Goal: Information Seeking & Learning: Learn about a topic

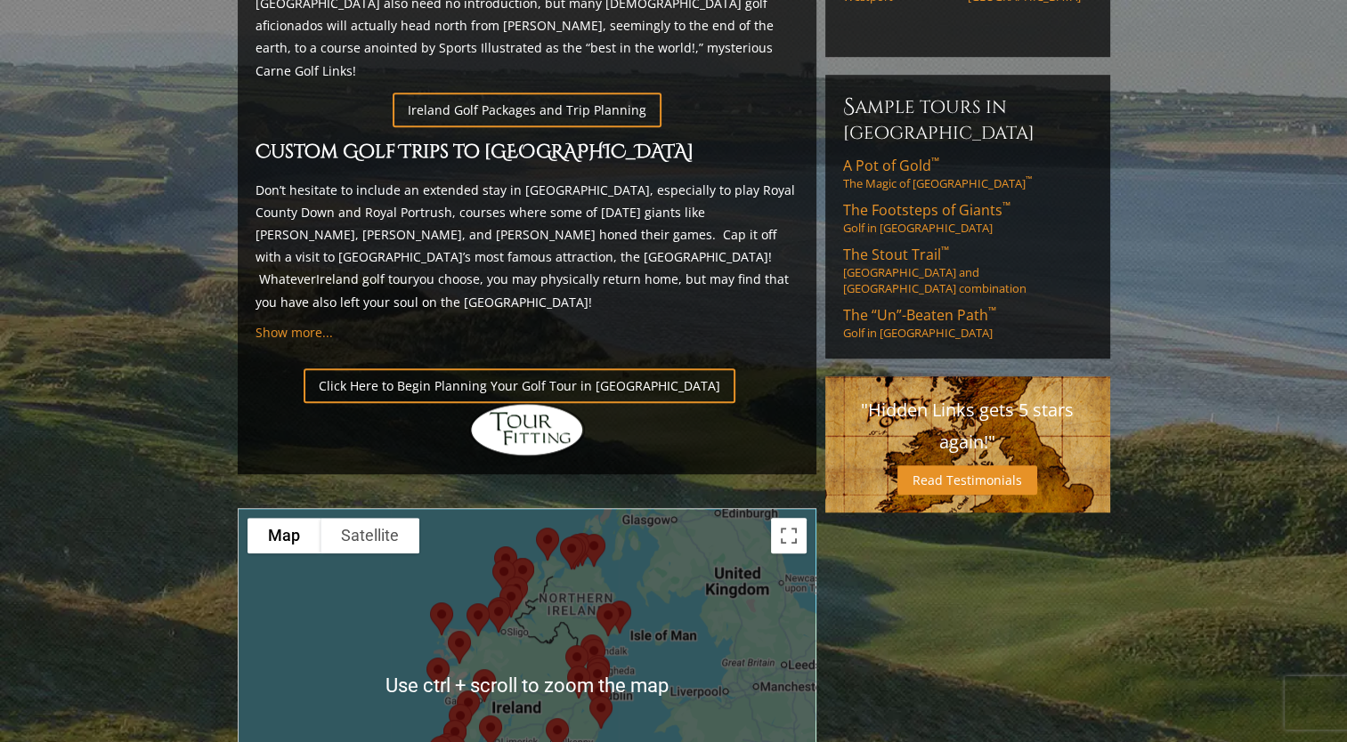
scroll to position [1157, 0]
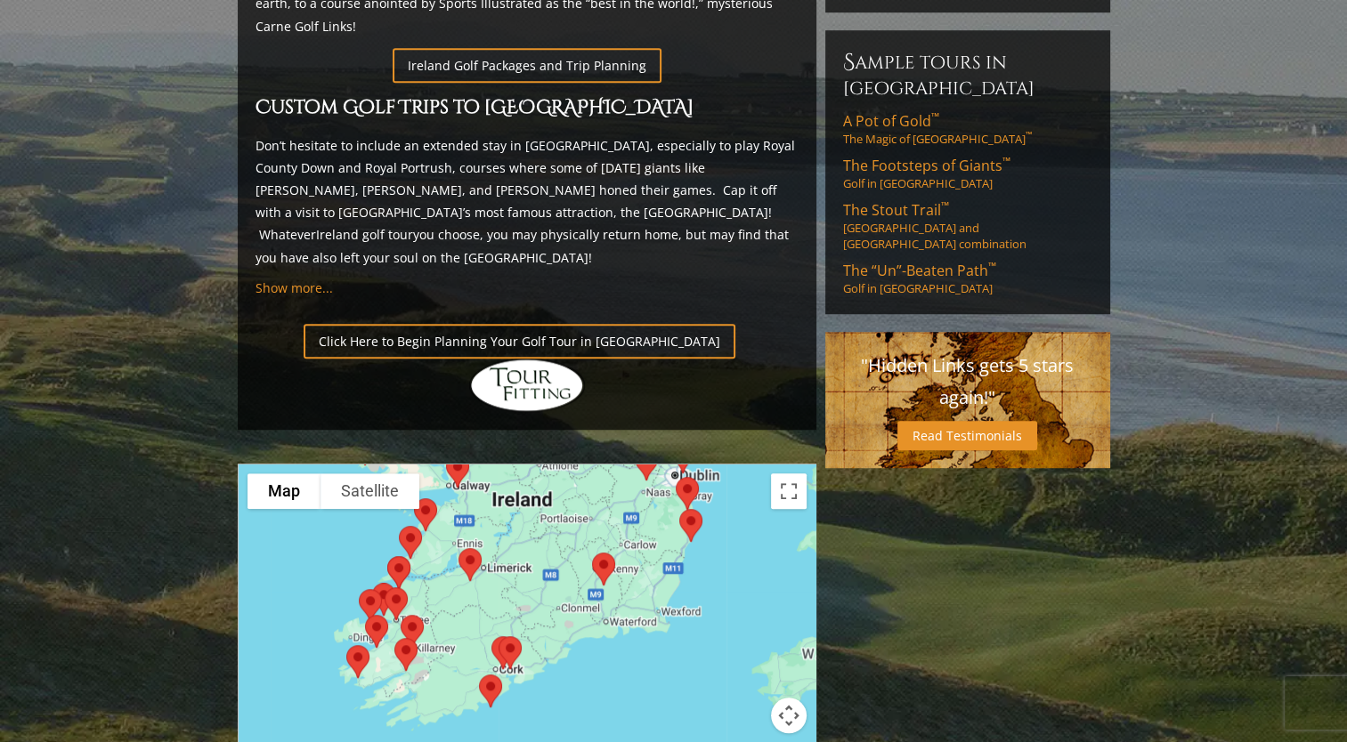
drag, startPoint x: 534, startPoint y: 628, endPoint x: 556, endPoint y: 474, distance: 154.7
click at [556, 474] on div at bounding box center [527, 642] width 577 height 354
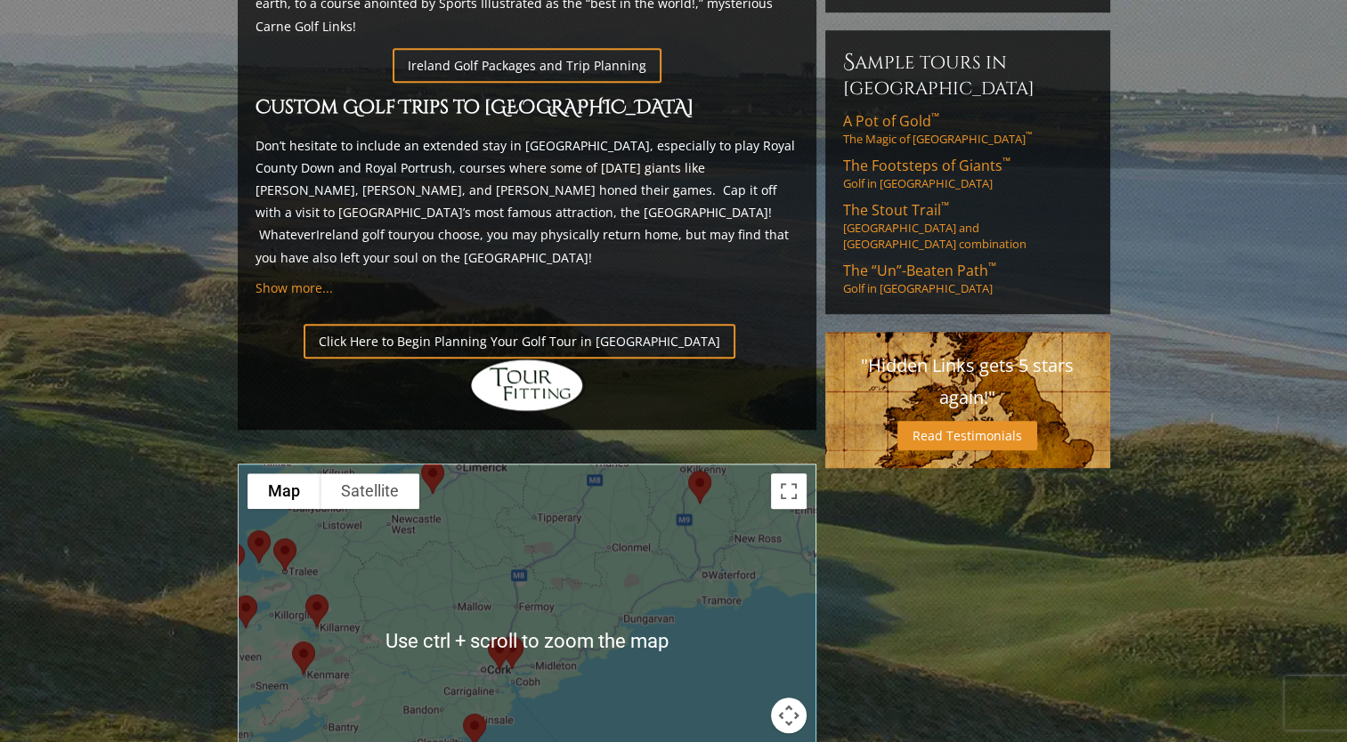
scroll to position [1246, 0]
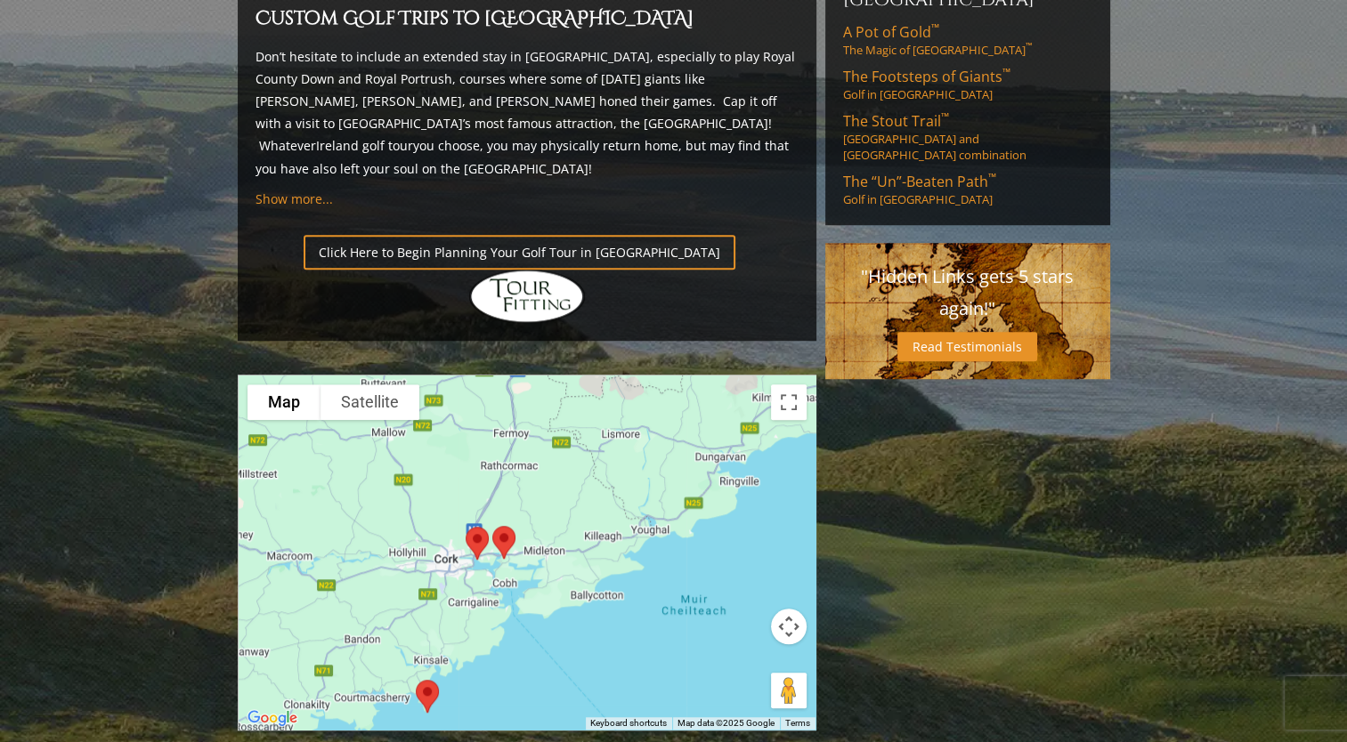
click at [506, 519] on img at bounding box center [503, 542] width 37 height 47
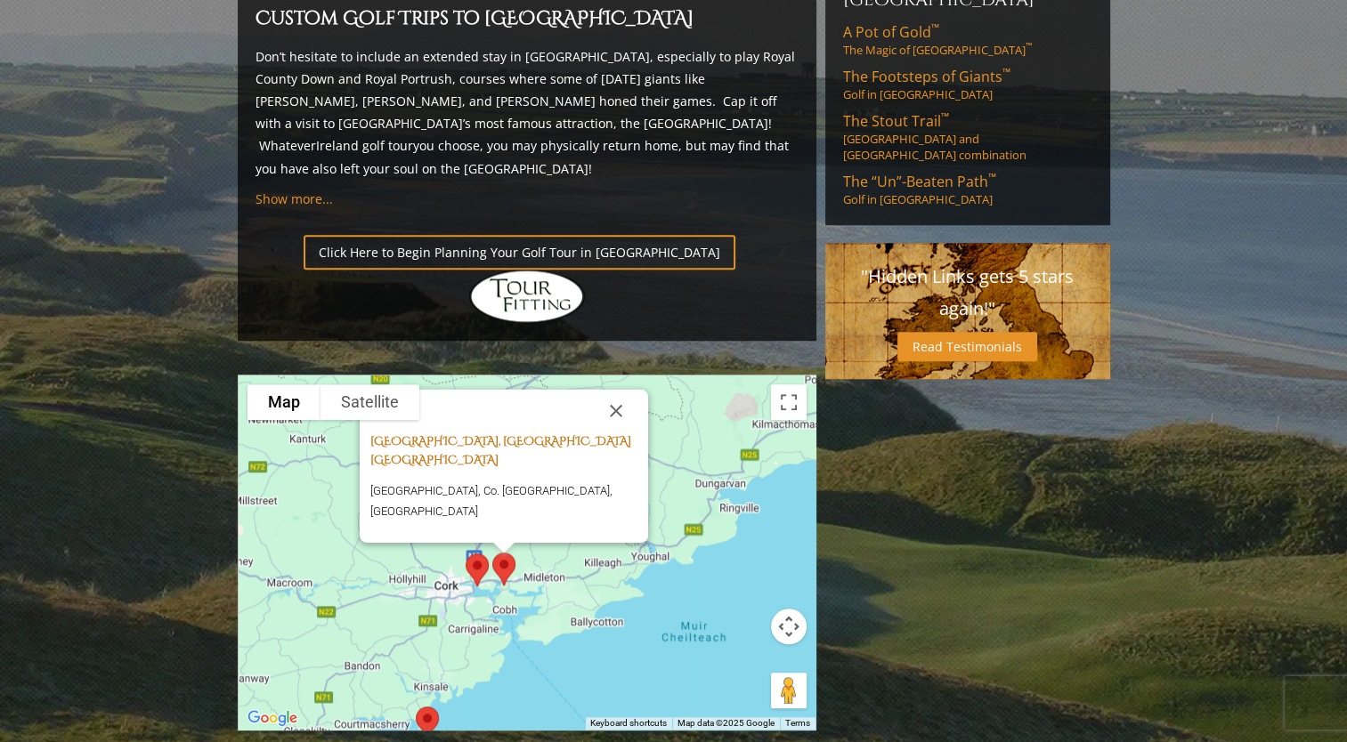
click at [525, 434] on link "[GEOGRAPHIC_DATA], [GEOGRAPHIC_DATA] [GEOGRAPHIC_DATA]" at bounding box center [500, 451] width 261 height 35
click at [475, 547] on img at bounding box center [476, 570] width 37 height 47
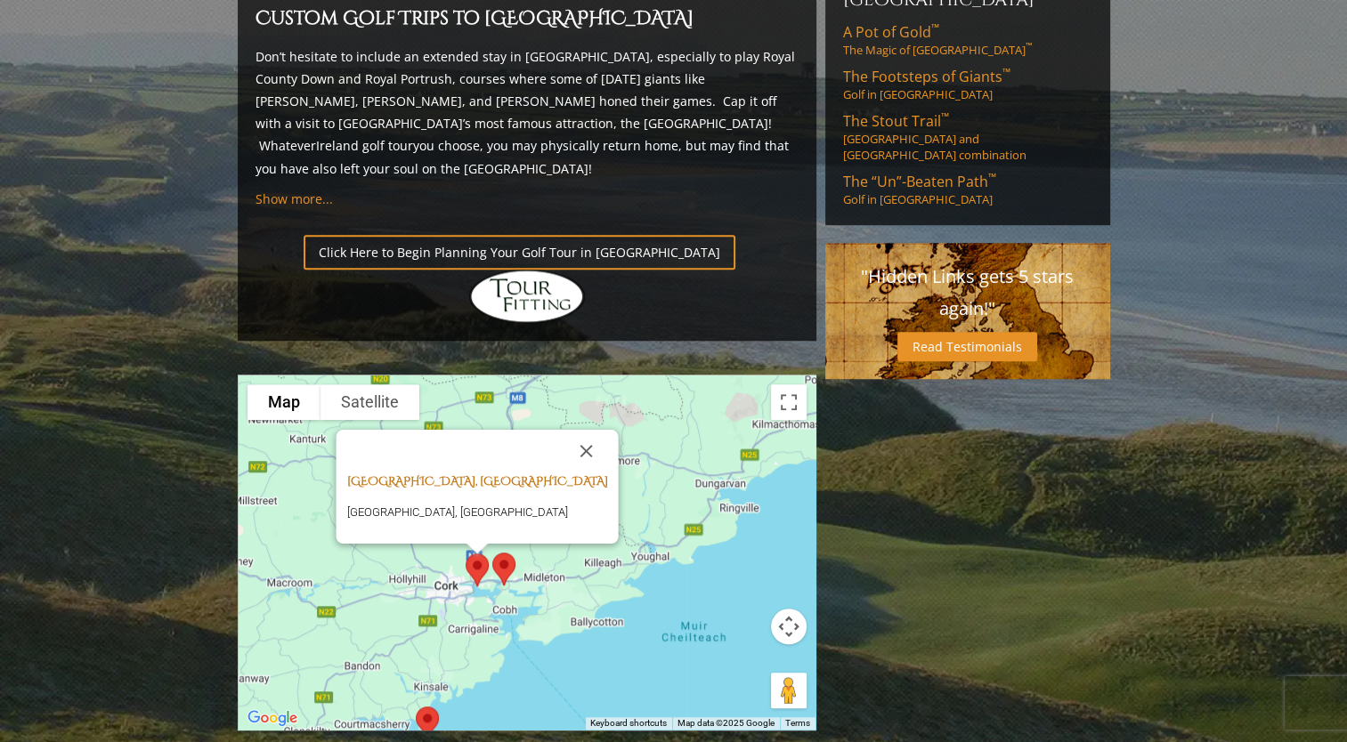
click at [466, 474] on link "[GEOGRAPHIC_DATA], [GEOGRAPHIC_DATA]" at bounding box center [476, 482] width 261 height 16
click at [426, 700] on img at bounding box center [427, 723] width 37 height 47
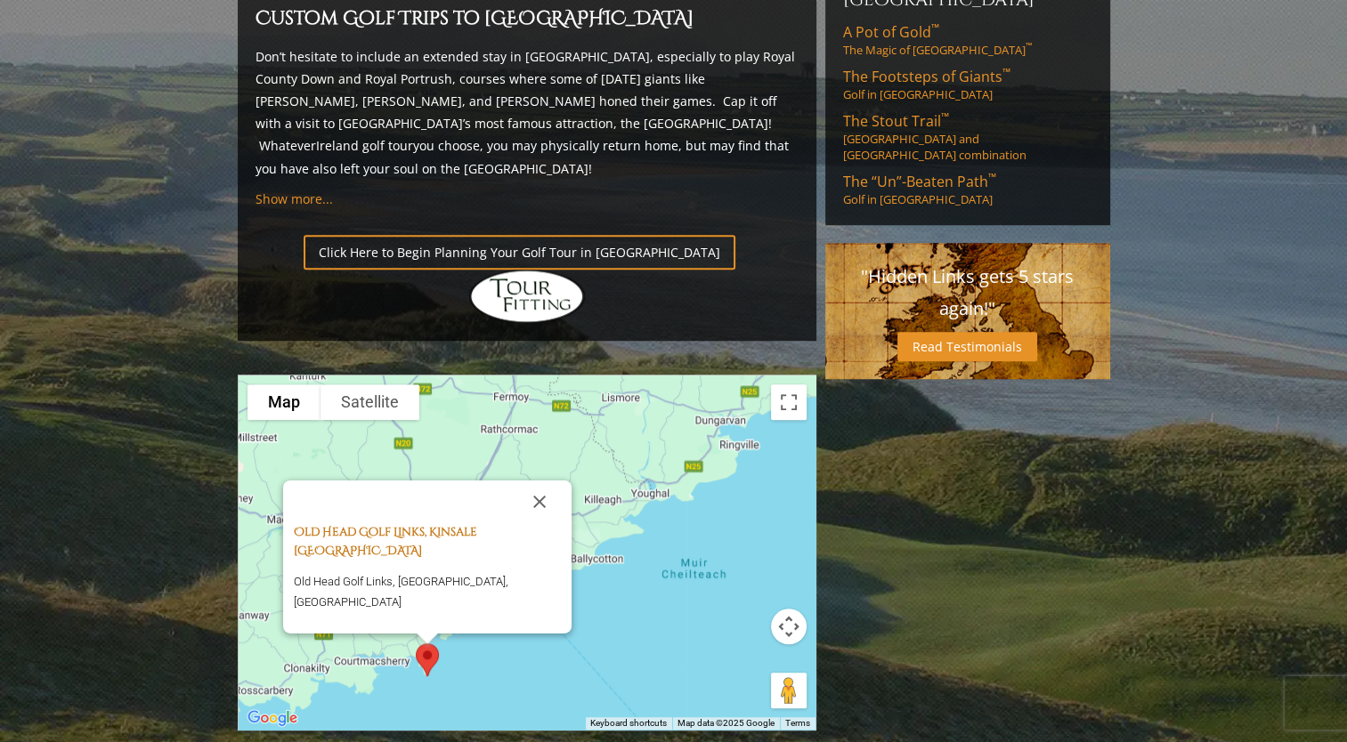
click at [437, 524] on link "Old Head Golf Links, Kinsale [GEOGRAPHIC_DATA]" at bounding box center [385, 541] width 183 height 35
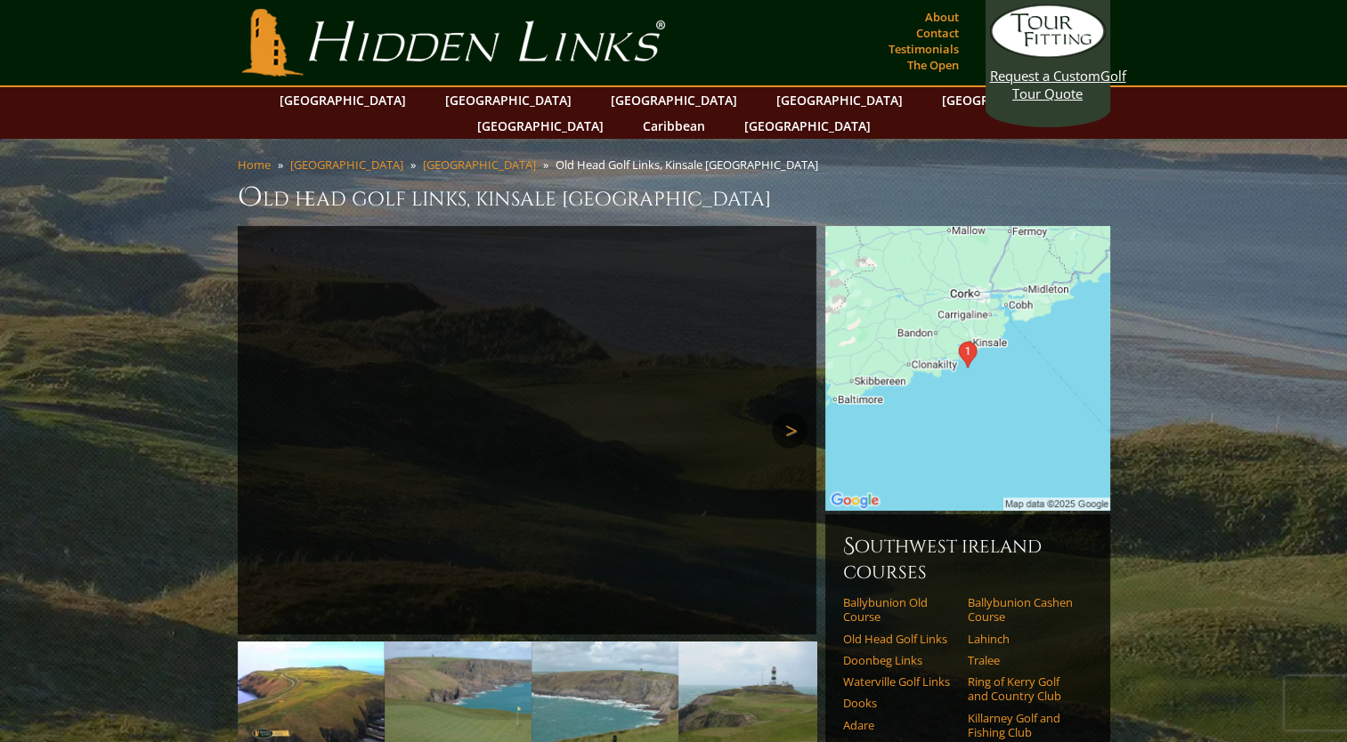
click at [792, 413] on link "Next" at bounding box center [790, 431] width 36 height 36
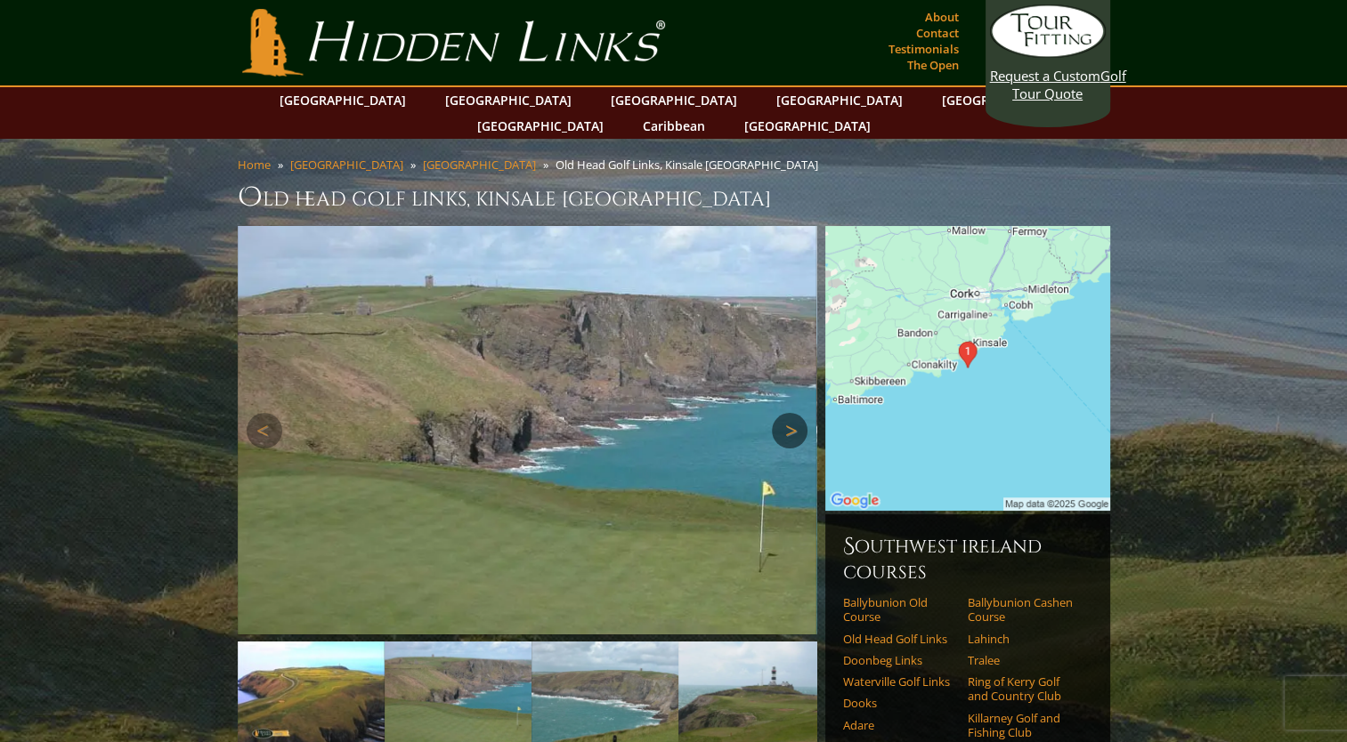
click at [792, 413] on link "Next" at bounding box center [790, 431] width 36 height 36
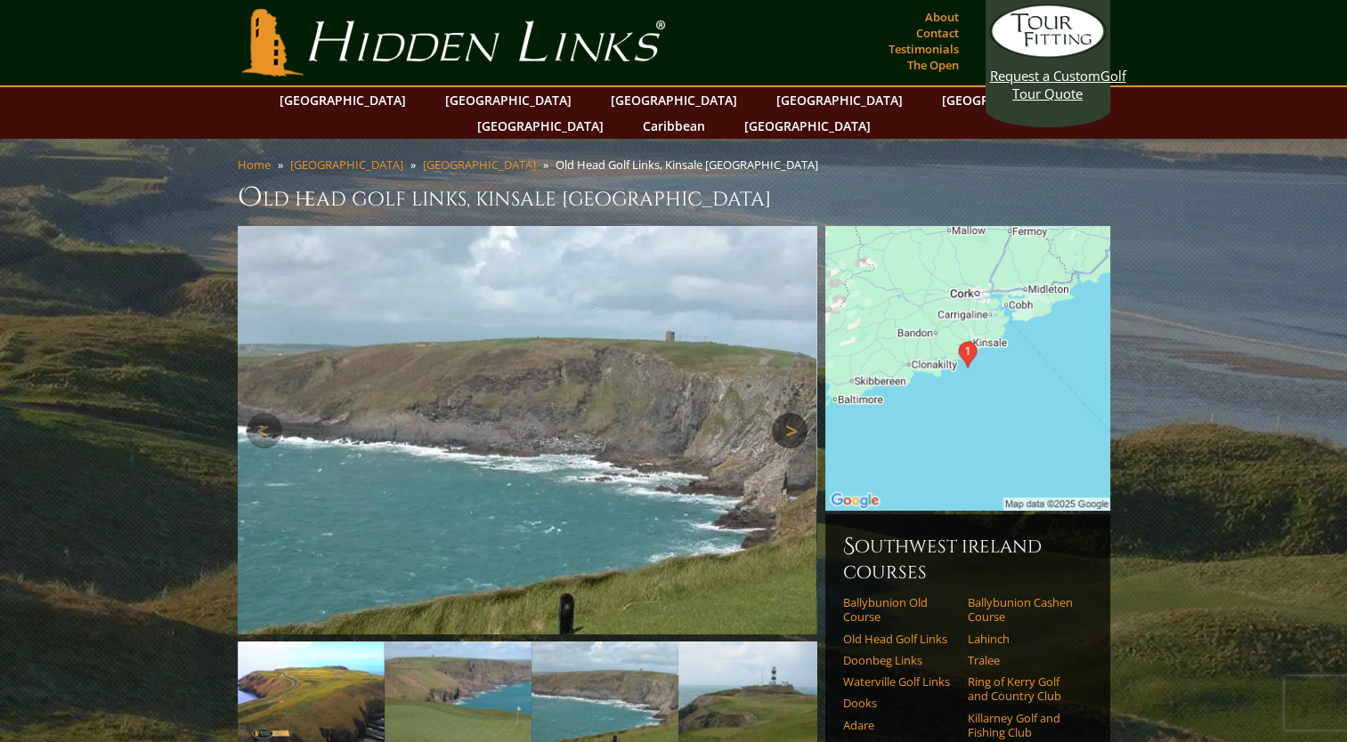
click at [792, 413] on link "Next" at bounding box center [790, 431] width 36 height 36
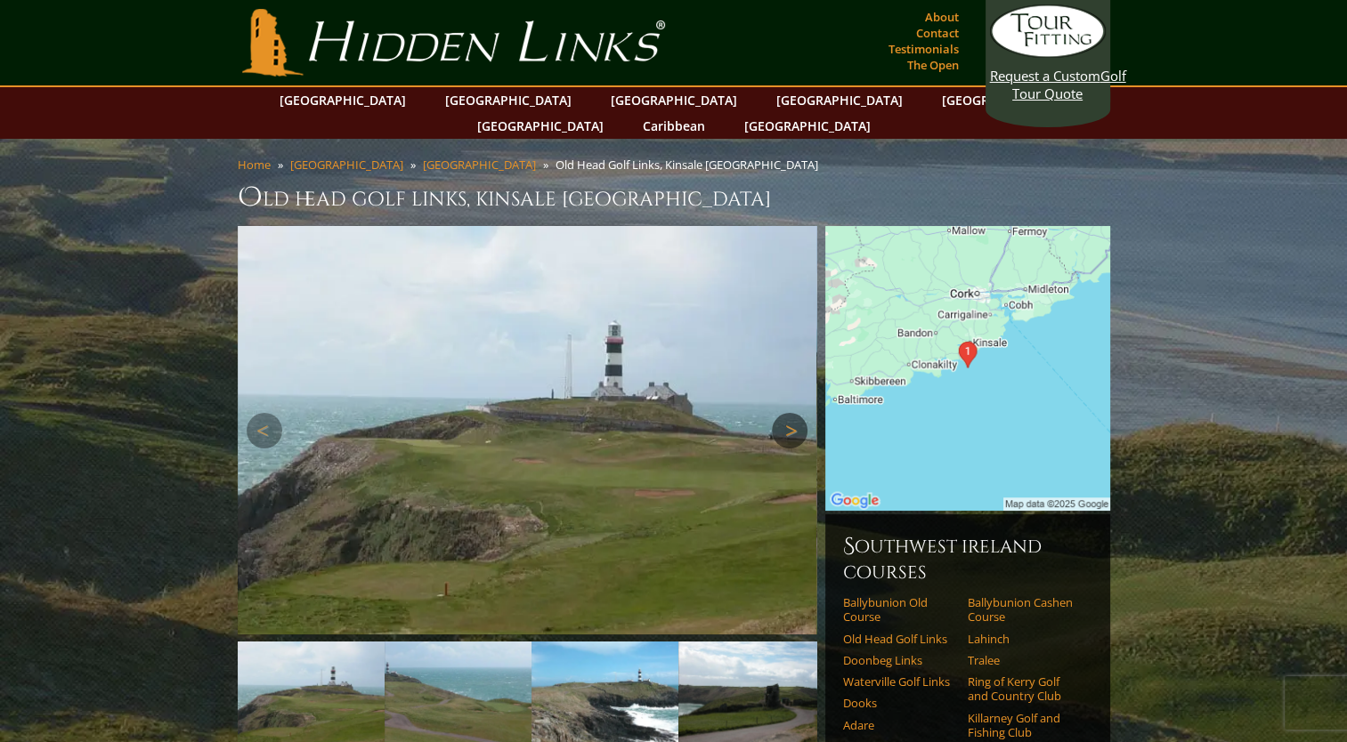
click at [792, 413] on link "Next" at bounding box center [790, 431] width 36 height 36
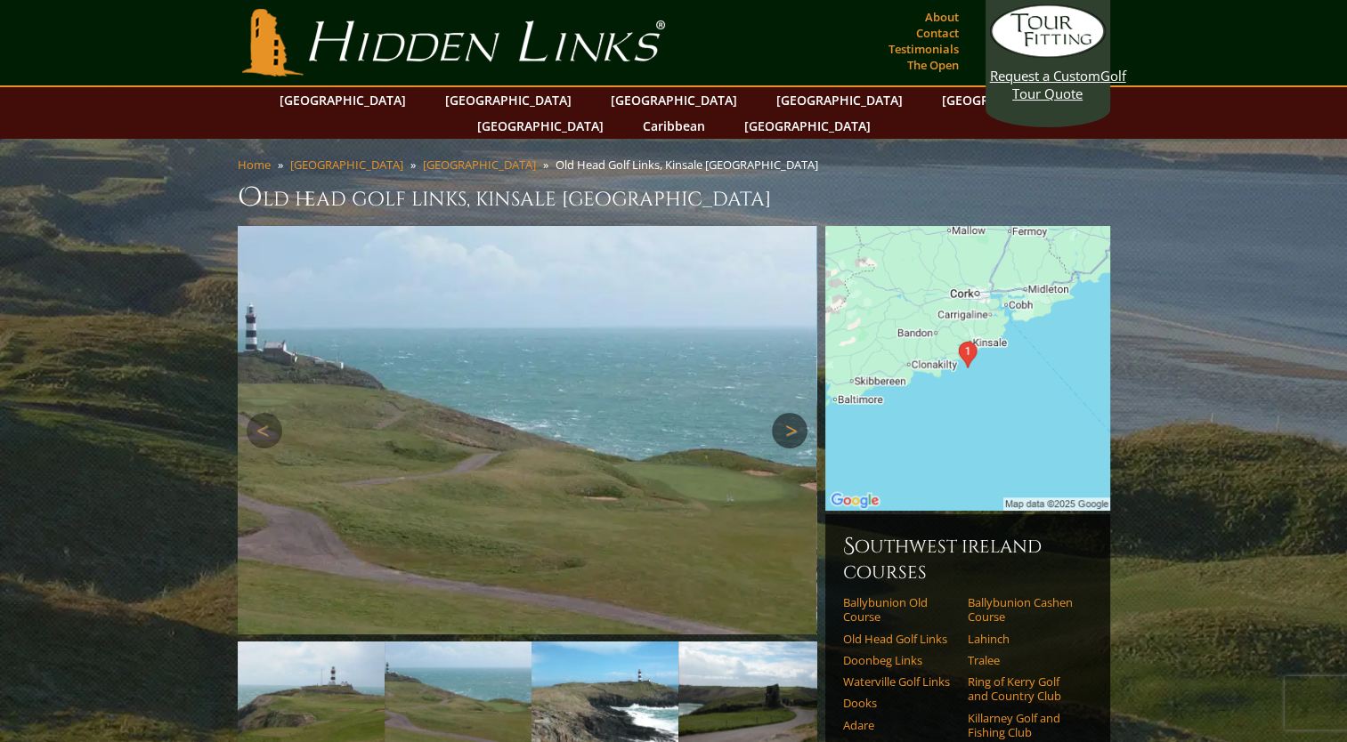
click at [792, 413] on link "Next" at bounding box center [790, 431] width 36 height 36
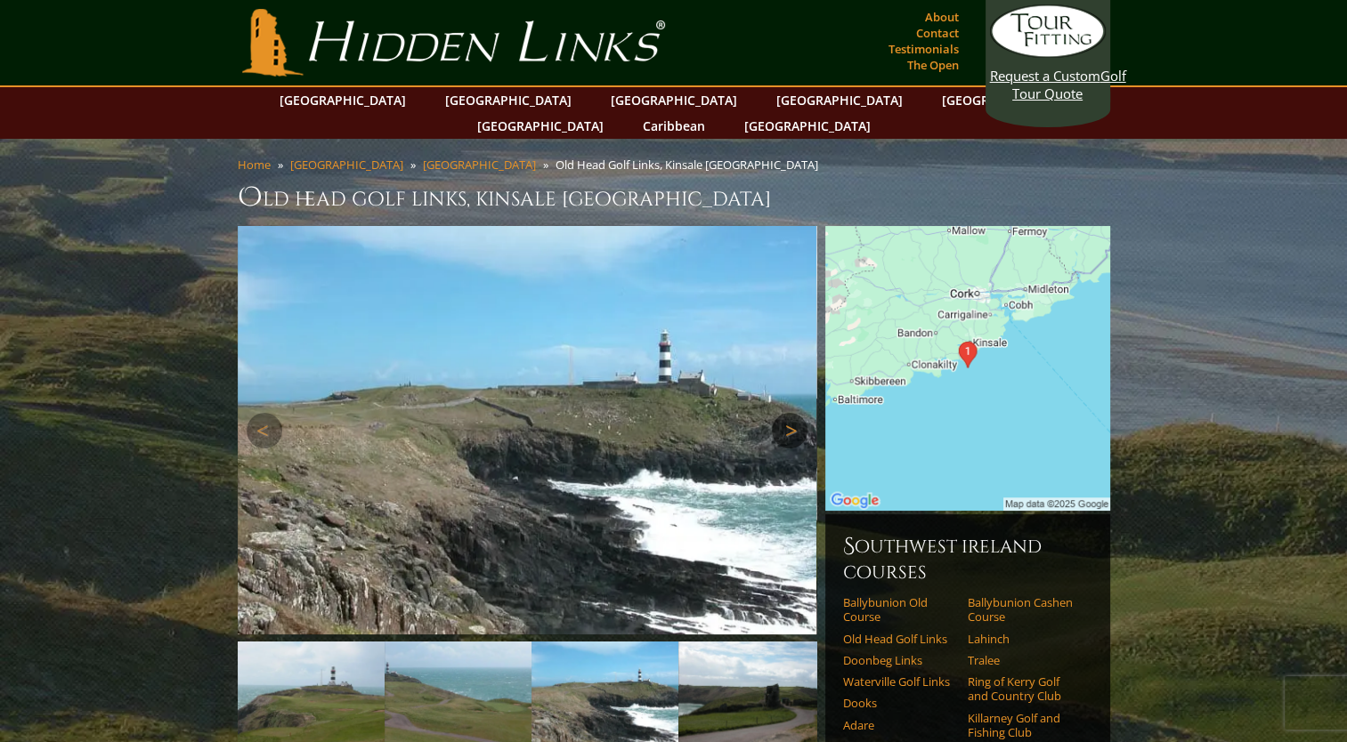
click at [792, 413] on link "Next" at bounding box center [790, 431] width 36 height 36
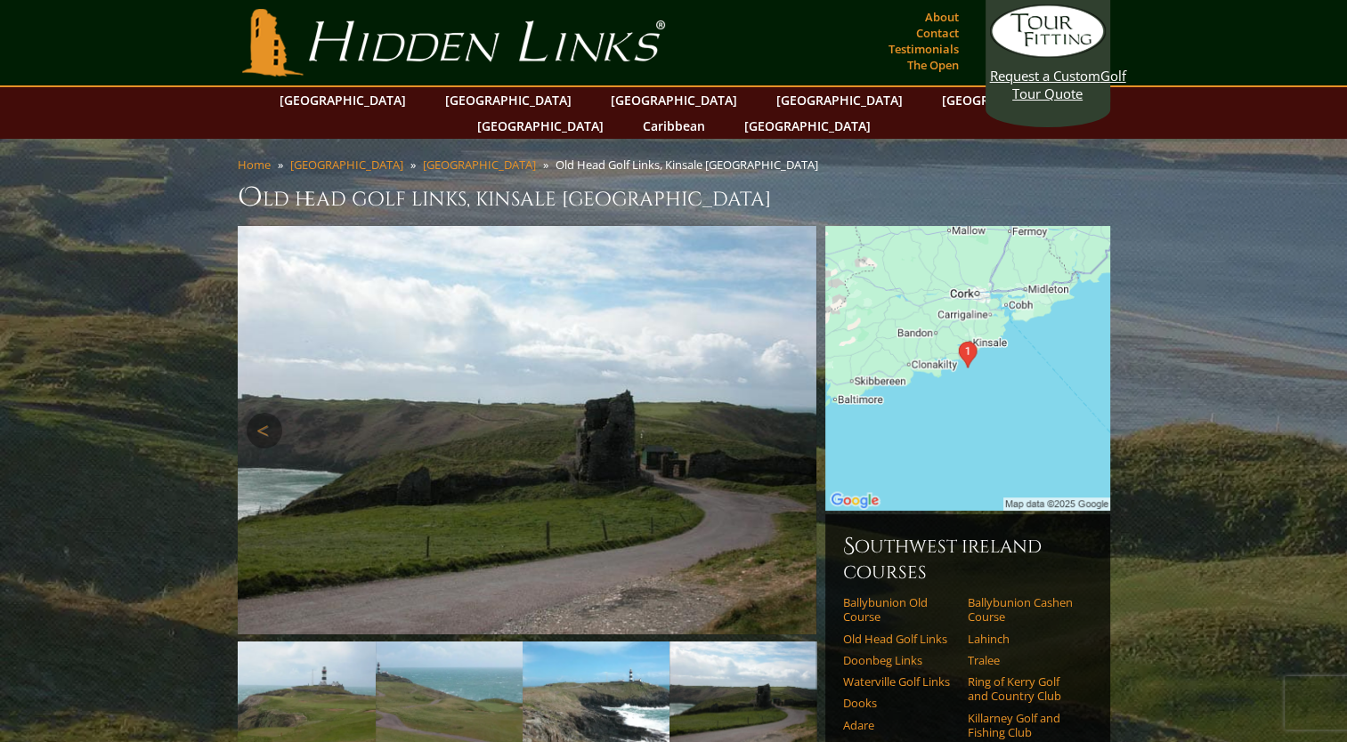
click at [792, 413] on link "Next" at bounding box center [790, 431] width 36 height 36
